Goal: Navigation & Orientation: Find specific page/section

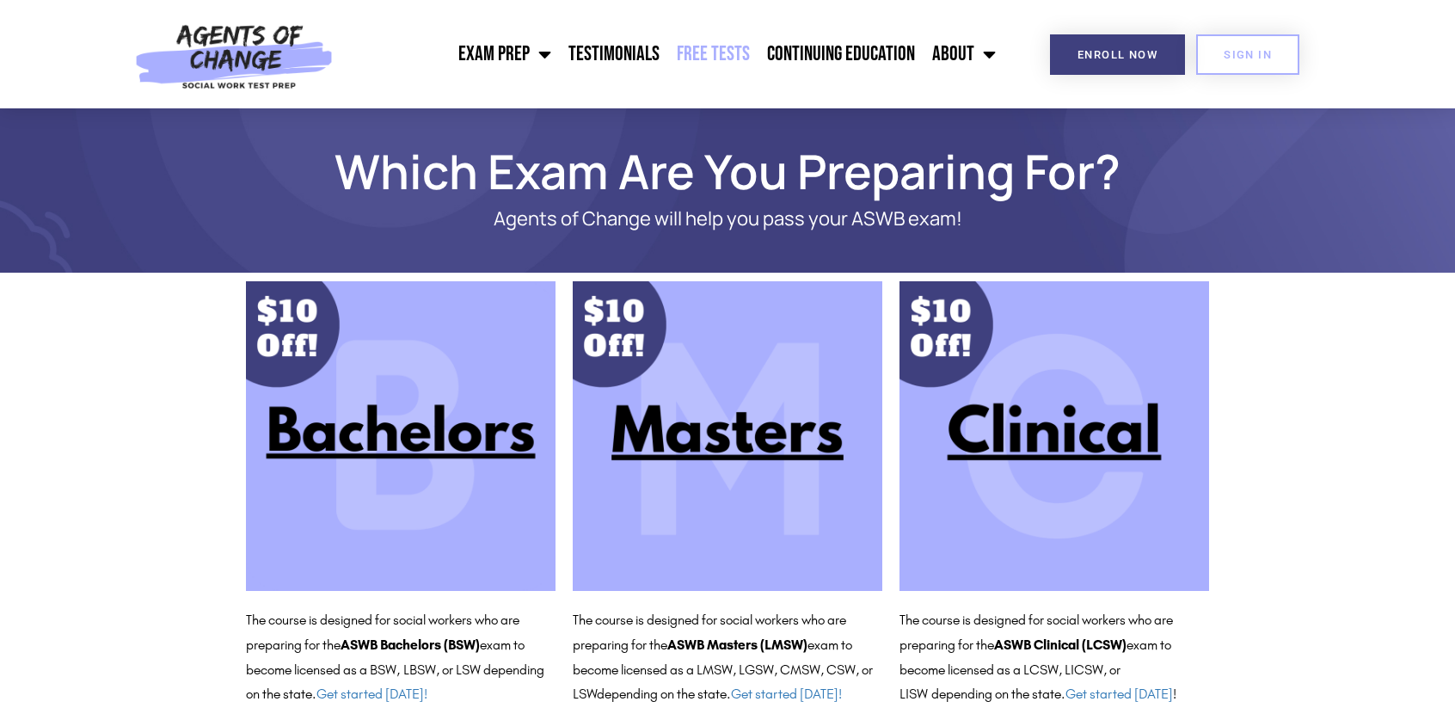
click at [717, 53] on link "Free Tests" at bounding box center [713, 54] width 90 height 43
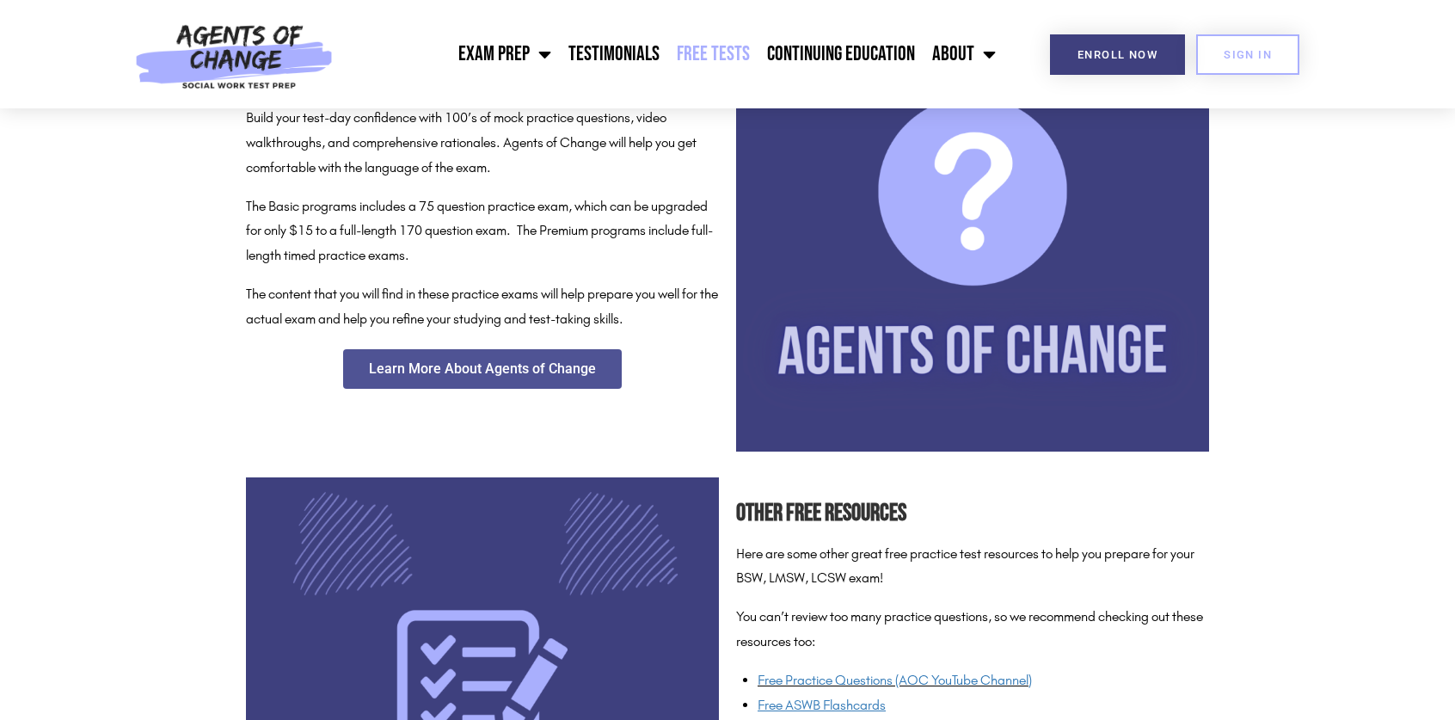
scroll to position [346, 0]
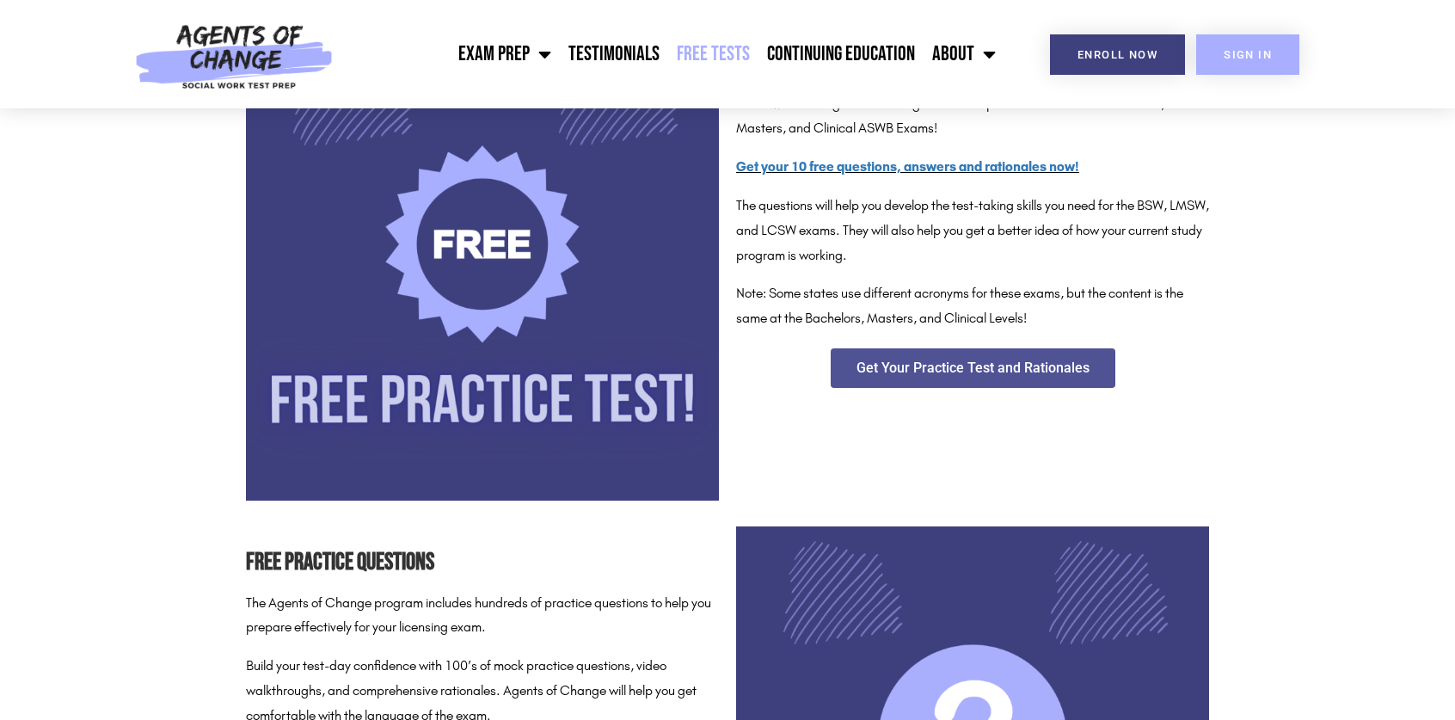
click at [1268, 58] on span "SIGN IN" at bounding box center [1248, 54] width 48 height 11
